Goal: Navigation & Orientation: Find specific page/section

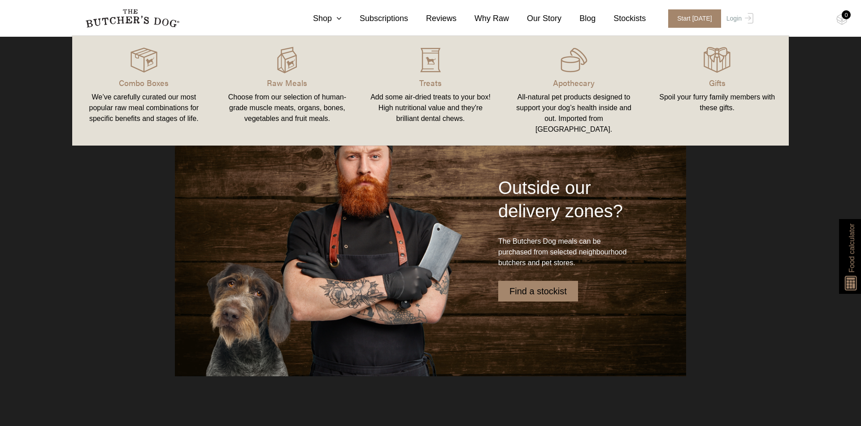
scroll to position [2351, 0]
click at [542, 293] on link "Find a stockist" at bounding box center [538, 291] width 80 height 21
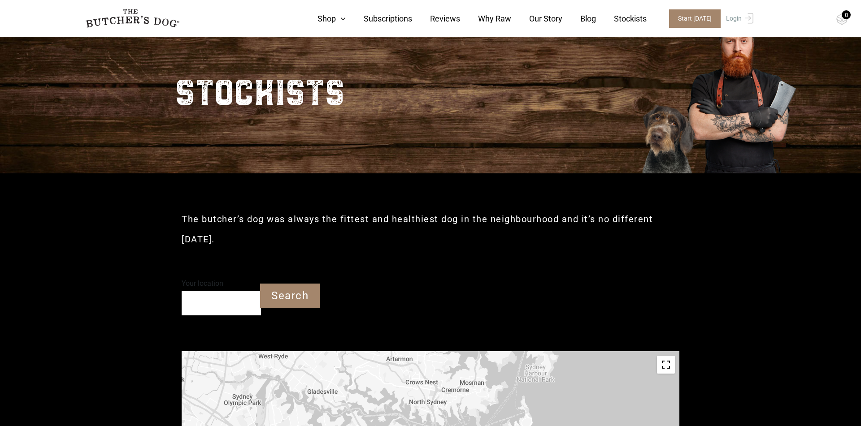
scroll to position [256, 0]
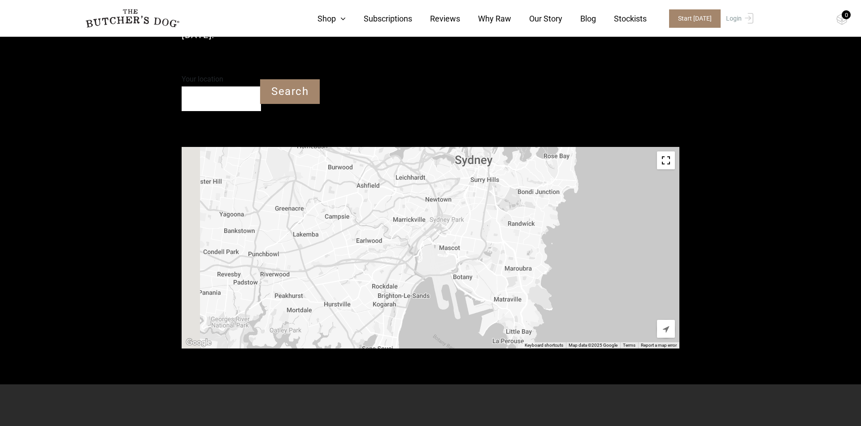
drag, startPoint x: 428, startPoint y: 275, endPoint x: 480, endPoint y: 176, distance: 111.9
click at [480, 176] on div at bounding box center [431, 248] width 498 height 202
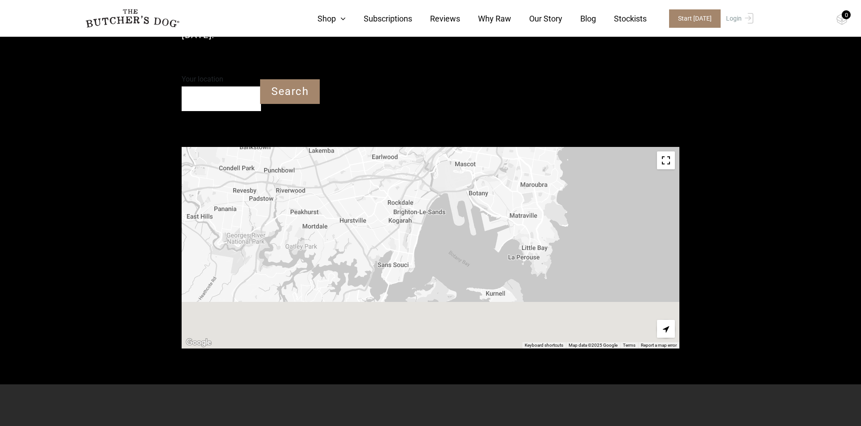
drag, startPoint x: 379, startPoint y: 276, endPoint x: 390, endPoint y: 198, distance: 78.9
click at [390, 198] on div at bounding box center [431, 248] width 498 height 202
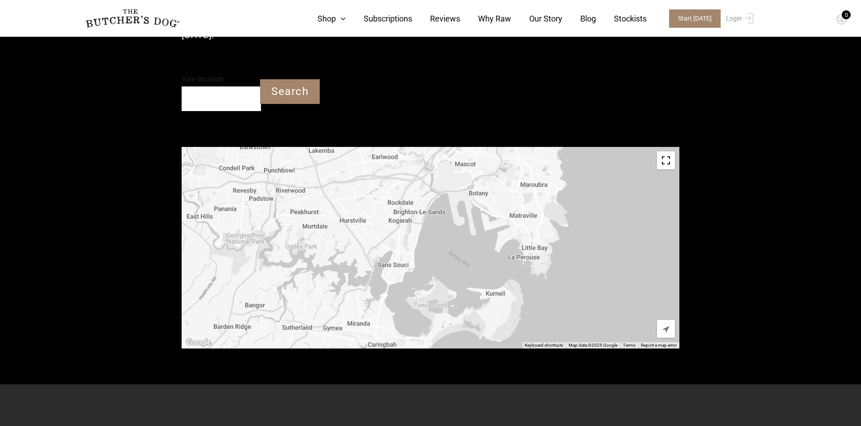
click at [191, 90] on div "Your location" at bounding box center [221, 91] width 79 height 39
click at [199, 97] on input "Your location" at bounding box center [221, 99] width 79 height 25
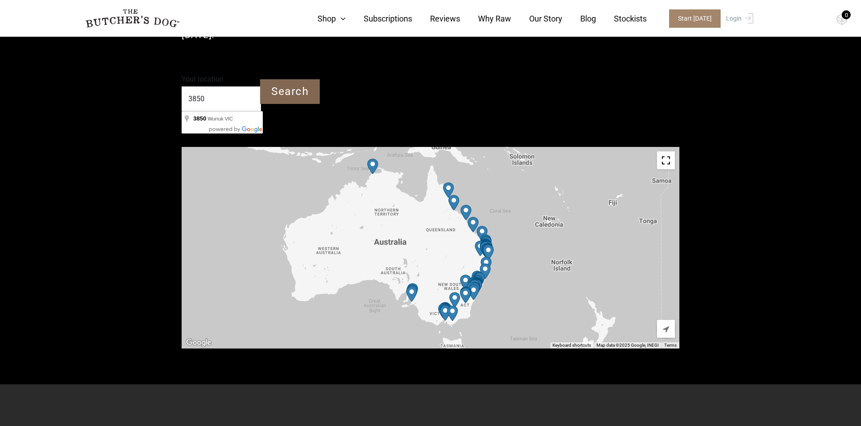
type input "3850"
click at [292, 91] on input "Search" at bounding box center [290, 91] width 60 height 25
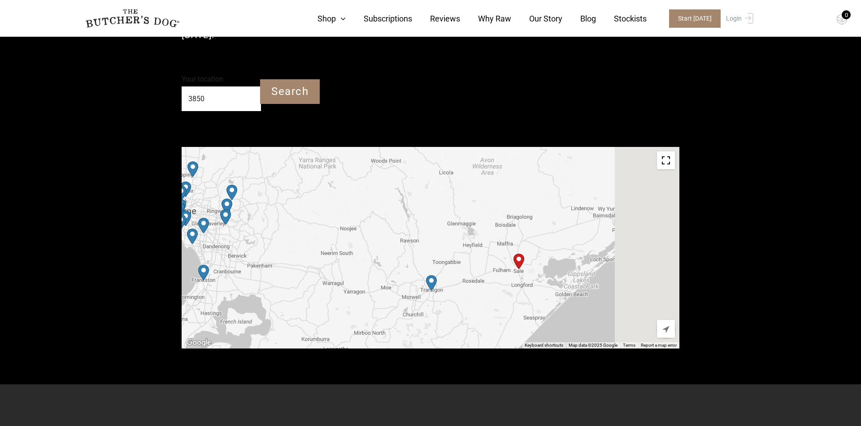
drag, startPoint x: 531, startPoint y: 223, endPoint x: 428, endPoint y: 206, distance: 104.9
click at [428, 206] on div at bounding box center [431, 248] width 498 height 202
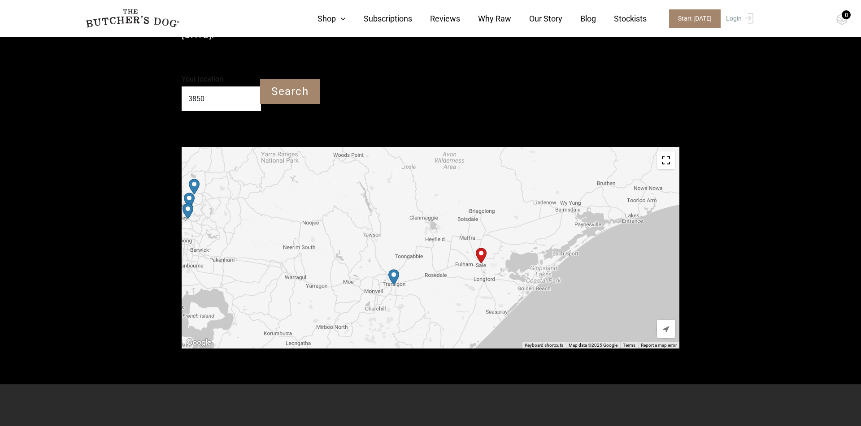
click at [481, 251] on img "Start location" at bounding box center [481, 256] width 11 height 16
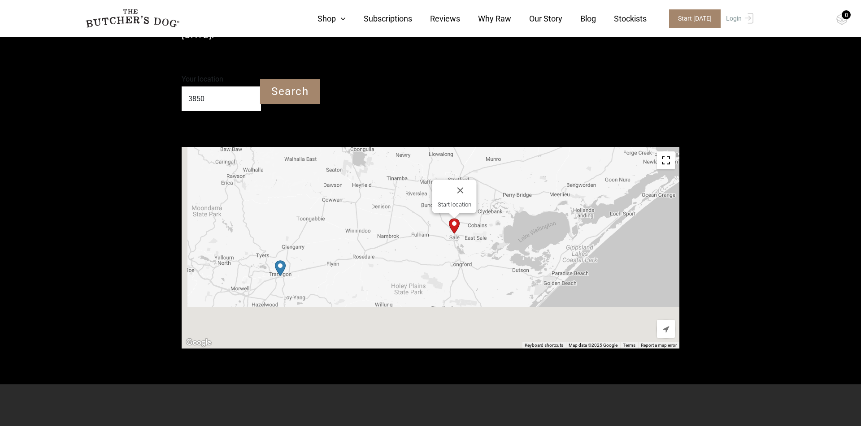
drag, startPoint x: 385, startPoint y: 311, endPoint x: 477, endPoint y: 238, distance: 116.5
click at [477, 238] on div "Start location" at bounding box center [431, 248] width 498 height 202
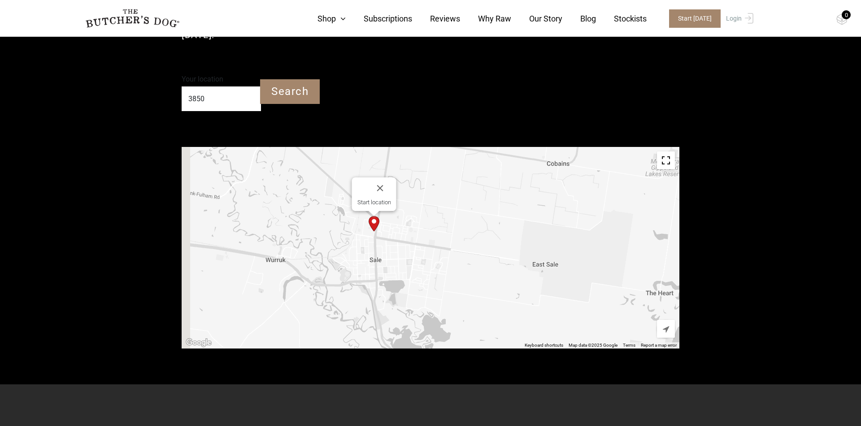
drag, startPoint x: 340, startPoint y: 262, endPoint x: 476, endPoint y: 265, distance: 136.3
click at [476, 265] on div "Start location" at bounding box center [431, 248] width 498 height 202
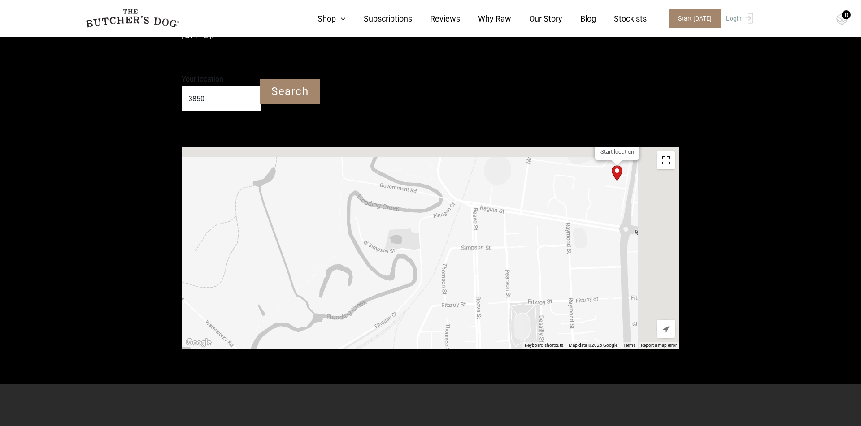
drag, startPoint x: 577, startPoint y: 220, endPoint x: 422, endPoint y: 252, distance: 158.4
click at [400, 257] on div "Start location" at bounding box center [431, 248] width 498 height 202
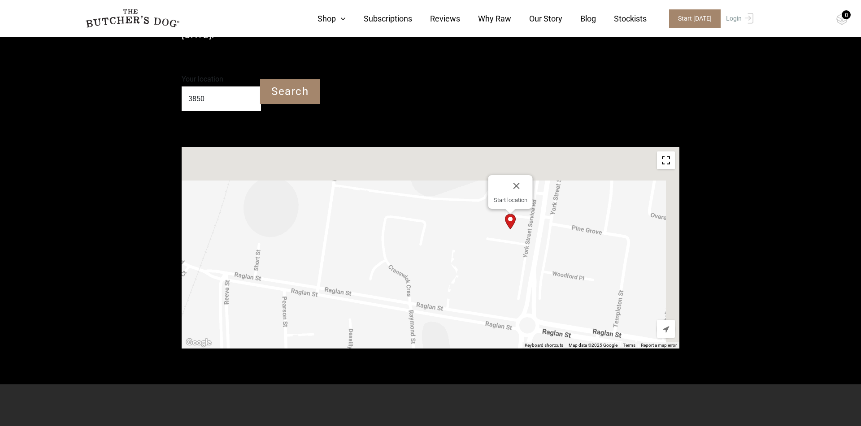
drag, startPoint x: 546, startPoint y: 182, endPoint x: 502, endPoint y: 277, distance: 104.1
click at [502, 277] on div "Start location" at bounding box center [431, 248] width 498 height 202
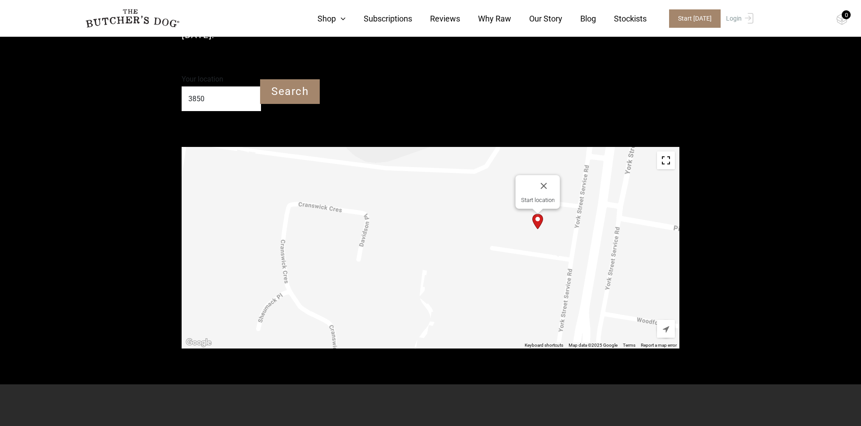
drag, startPoint x: 429, startPoint y: 239, endPoint x: 536, endPoint y: 242, distance: 106.7
click at [536, 242] on div "Start location" at bounding box center [431, 248] width 498 height 202
click at [533, 198] on div "Start location" at bounding box center [538, 200] width 34 height 7
click at [539, 223] on img "Start location" at bounding box center [537, 222] width 11 height 16
click at [632, 17] on link "Stockists" at bounding box center [621, 19] width 51 height 12
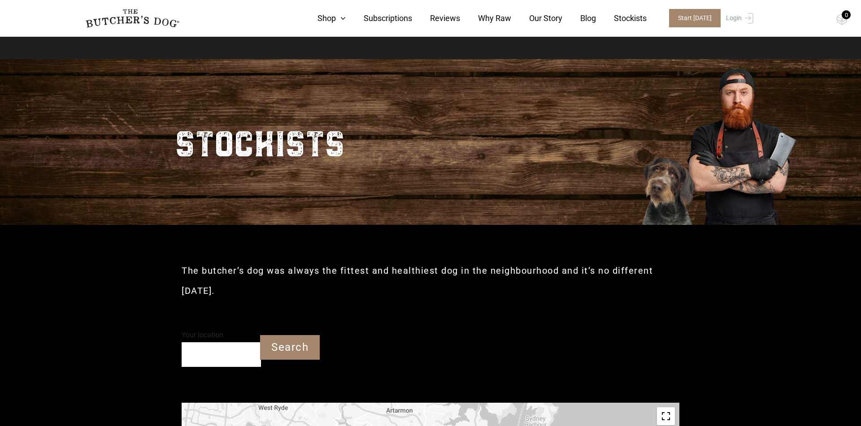
scroll to position [255, 0]
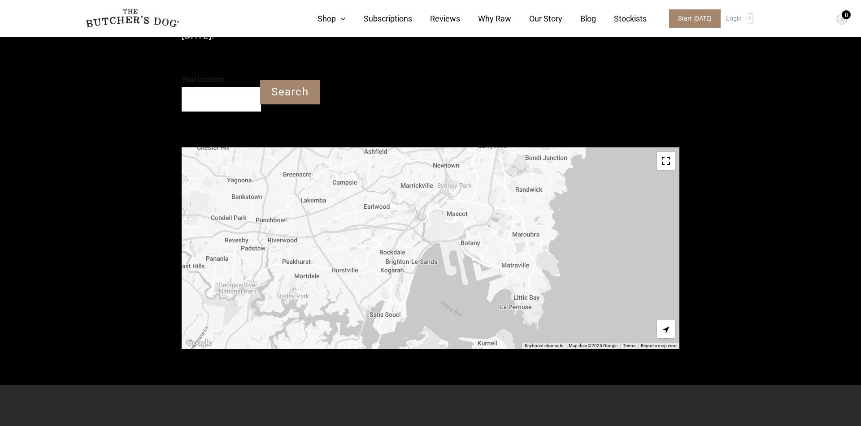
drag, startPoint x: 408, startPoint y: 284, endPoint x: 464, endPoint y: 154, distance: 141.3
click at [464, 154] on div at bounding box center [431, 248] width 498 height 202
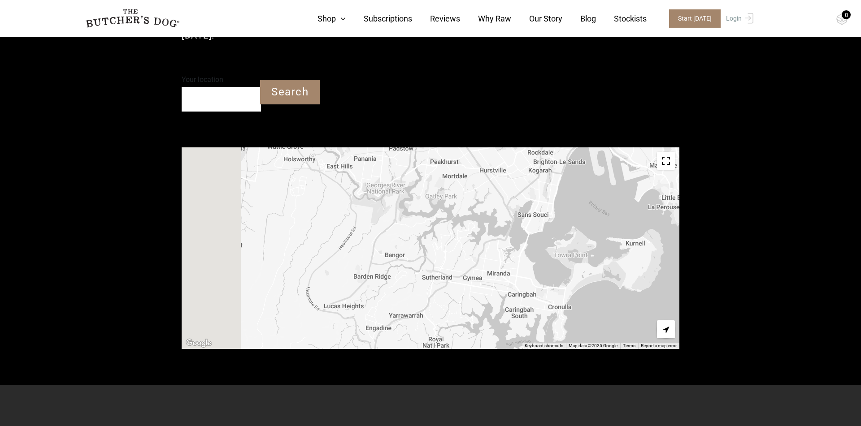
drag, startPoint x: 371, startPoint y: 242, endPoint x: 508, endPoint y: 160, distance: 159.2
click at [508, 160] on div at bounding box center [431, 248] width 498 height 202
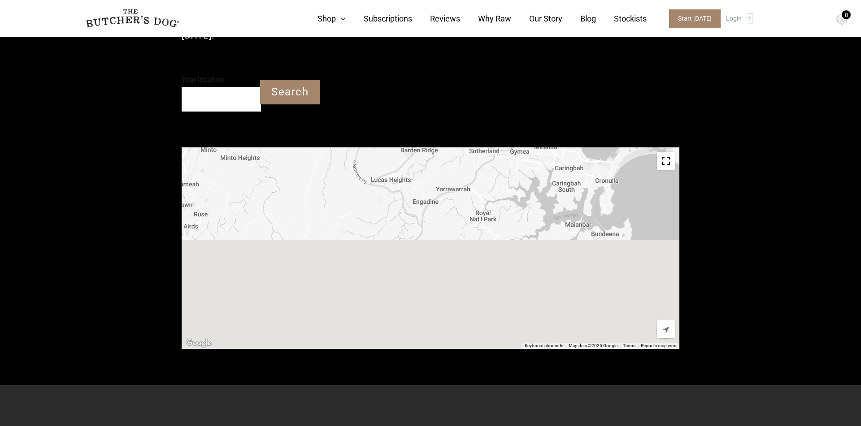
drag, startPoint x: 464, startPoint y: 245, endPoint x: 517, endPoint y: 111, distance: 143.9
click at [517, 147] on div at bounding box center [431, 248] width 498 height 202
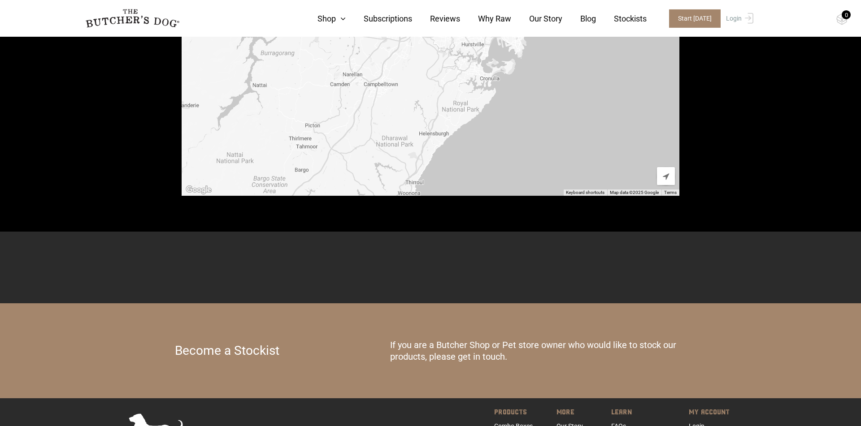
scroll to position [142, 0]
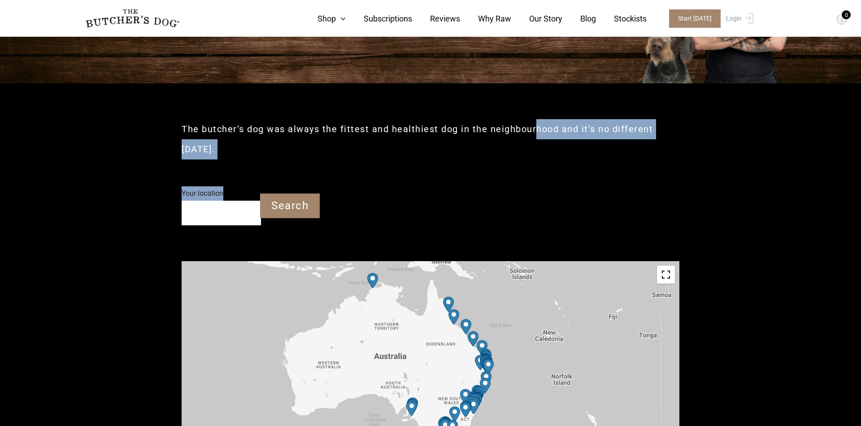
drag, startPoint x: 451, startPoint y: 213, endPoint x: 533, endPoint y: 137, distance: 112.6
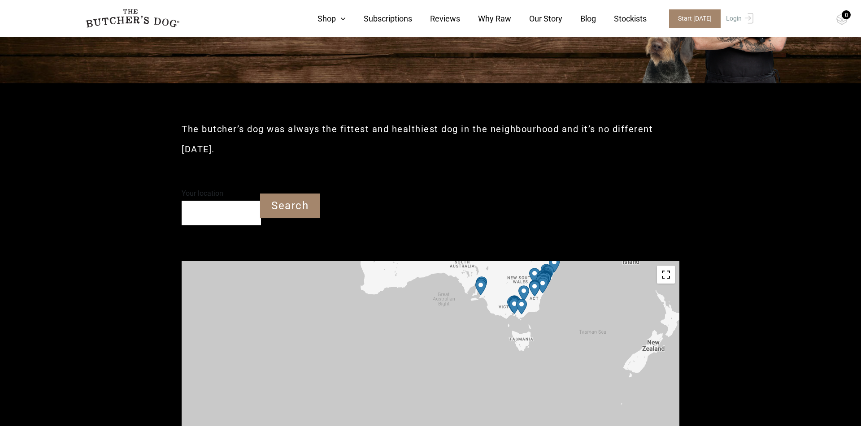
drag, startPoint x: 493, startPoint y: 305, endPoint x: 562, endPoint y: 186, distance: 137.8
click at [562, 261] on div at bounding box center [431, 362] width 498 height 202
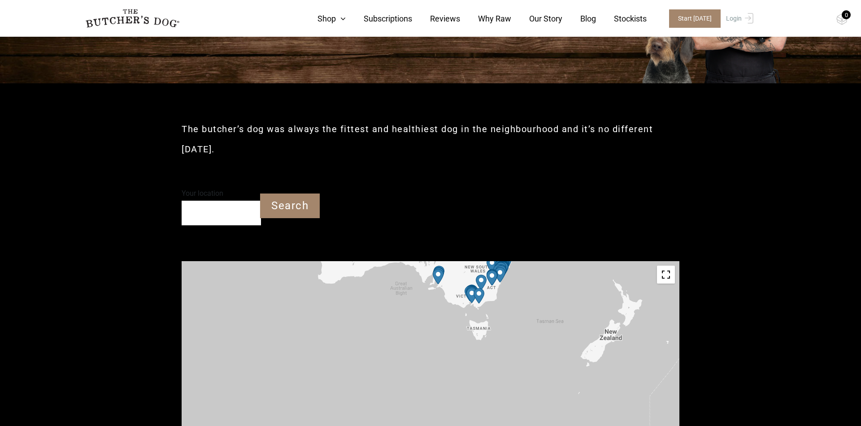
drag, startPoint x: 359, startPoint y: 328, endPoint x: 301, endPoint y: 324, distance: 58.0
click at [300, 324] on div at bounding box center [431, 362] width 498 height 202
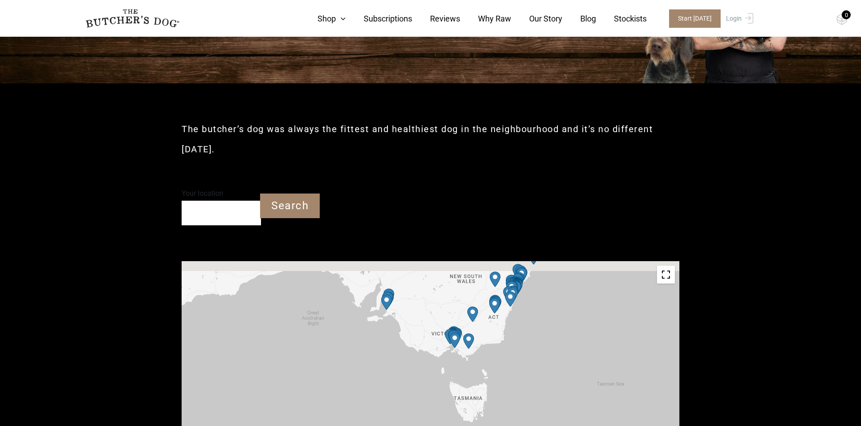
drag, startPoint x: 421, startPoint y: 306, endPoint x: 448, endPoint y: 366, distance: 65.6
click at [436, 373] on div at bounding box center [431, 362] width 498 height 202
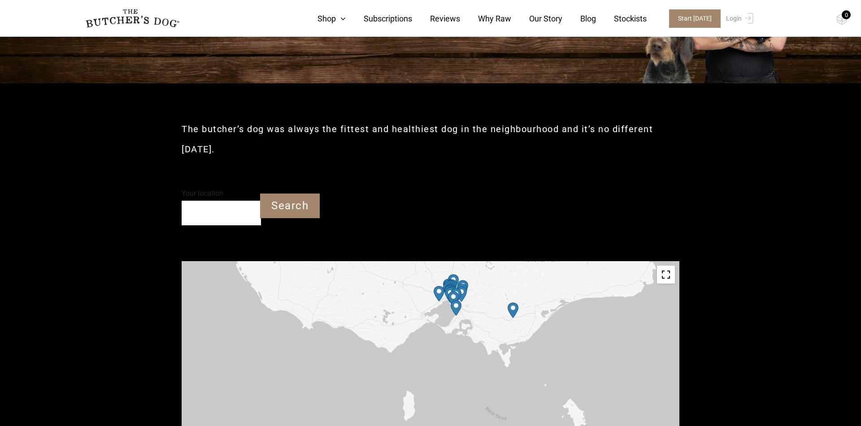
drag, startPoint x: 513, startPoint y: 312, endPoint x: 417, endPoint y: 370, distance: 111.8
click at [416, 373] on div at bounding box center [431, 362] width 498 height 202
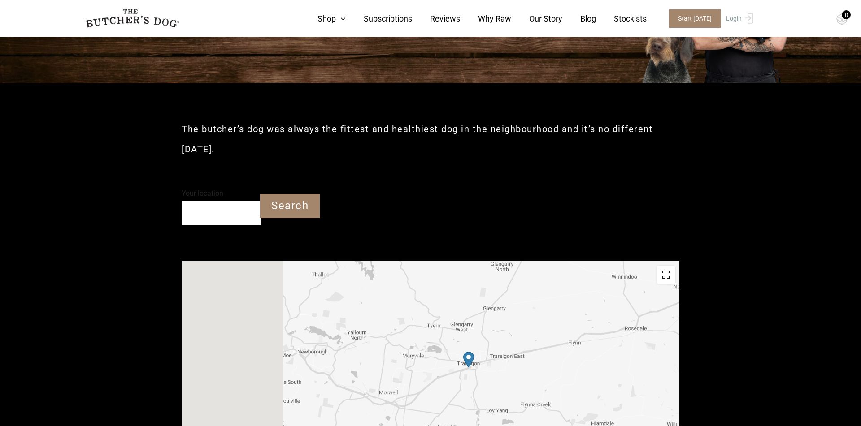
drag, startPoint x: 332, startPoint y: 368, endPoint x: 521, endPoint y: 356, distance: 189.5
click at [521, 356] on div at bounding box center [431, 362] width 498 height 202
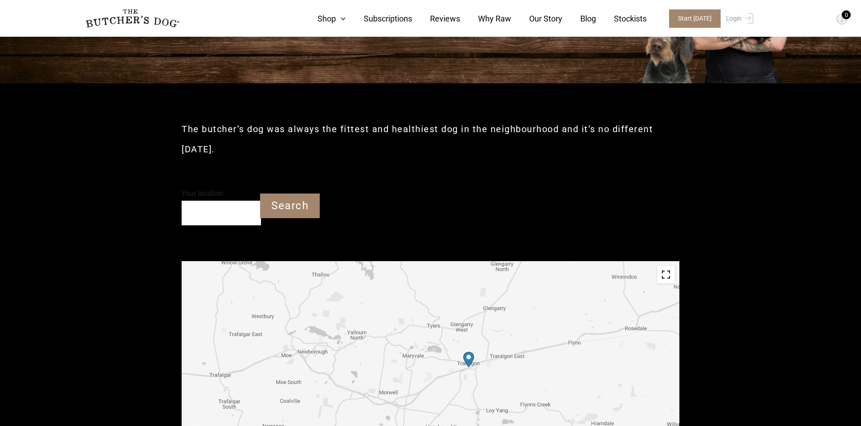
click at [470, 360] on img "Petbarn – Traralgon" at bounding box center [468, 360] width 11 height 16
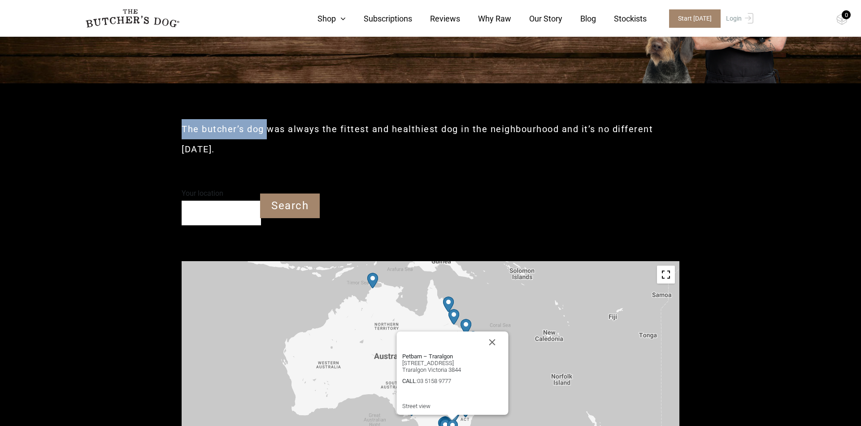
drag, startPoint x: 269, startPoint y: 130, endPoint x: 177, endPoint y: 124, distance: 92.1
copy h2 "The butcher’s dog"
